Goal: Information Seeking & Learning: Check status

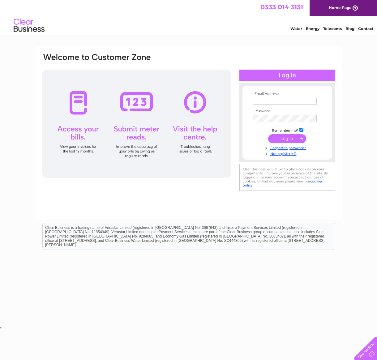
click at [262, 102] on input "text" at bounding box center [285, 101] width 64 height 7
type input "treasurer@stirlingcountycc.co.uk"
click at [2, 325] on com-1password-button at bounding box center [2, 327] width 0 height 5
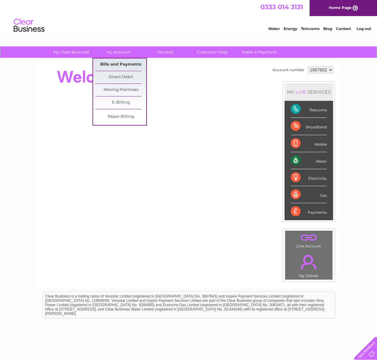
click at [117, 63] on link "Bills and Payments" at bounding box center [120, 64] width 51 height 12
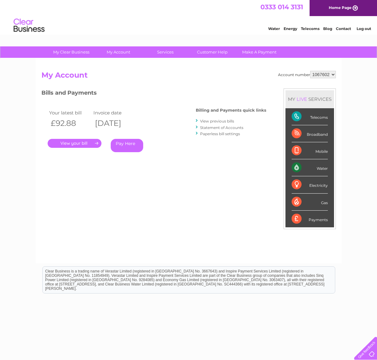
click at [118, 53] on link "My Account" at bounding box center [118, 51] width 51 height 11
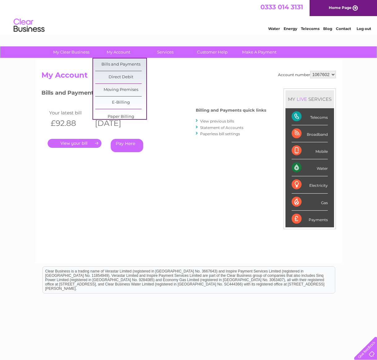
click at [118, 53] on link "My Account" at bounding box center [118, 51] width 51 height 11
click at [117, 102] on link "E-Billing" at bounding box center [120, 103] width 51 height 12
click at [123, 65] on link "Bills and Payments" at bounding box center [120, 64] width 51 height 12
click at [182, 113] on div "Bills and Payments Billing and Payments quick links View previous bills Stateme…" at bounding box center [153, 125] width 225 height 73
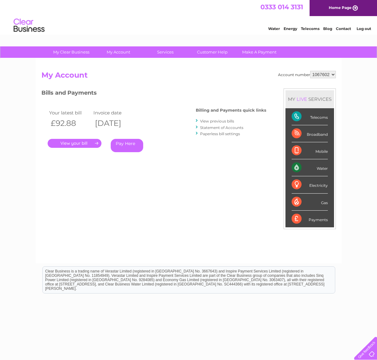
click at [97, 142] on link "." at bounding box center [75, 143] width 54 height 9
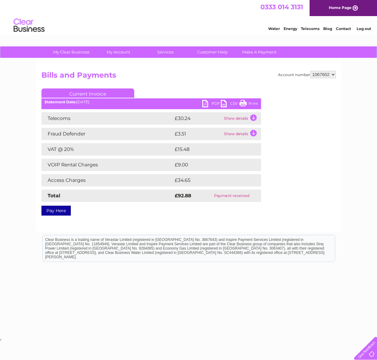
click at [102, 93] on link "Current Invoice" at bounding box center [87, 93] width 93 height 9
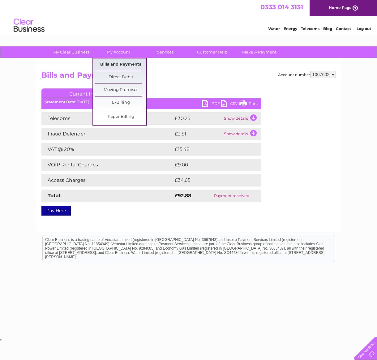
click at [121, 63] on link "Bills and Payments" at bounding box center [120, 64] width 51 height 12
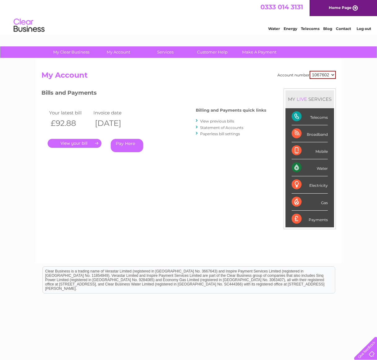
click at [221, 127] on link "Statement of Accounts" at bounding box center [221, 127] width 43 height 5
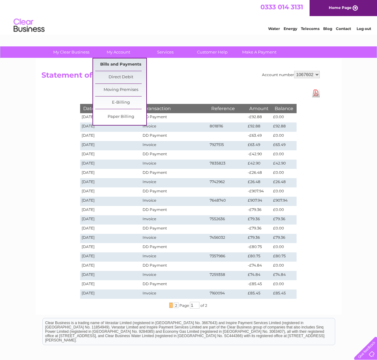
click at [123, 63] on link "Bills and Payments" at bounding box center [120, 64] width 51 height 12
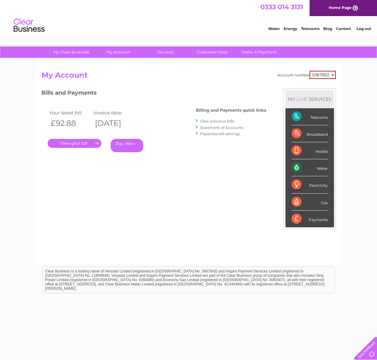
click at [296, 219] on div "Payments" at bounding box center [310, 219] width 36 height 17
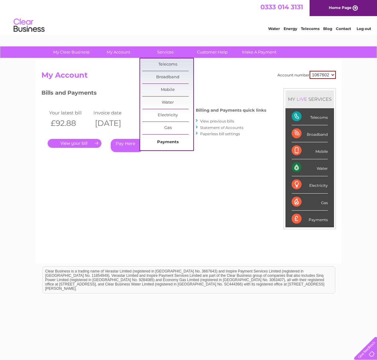
click at [170, 141] on link "Payments" at bounding box center [167, 142] width 51 height 12
click at [339, 36] on html "0333 014 3131 Home Page Water Energy Telecoms Blog Contact Log out" at bounding box center [188, 18] width 377 height 36
